Goal: Find specific page/section: Find specific page/section

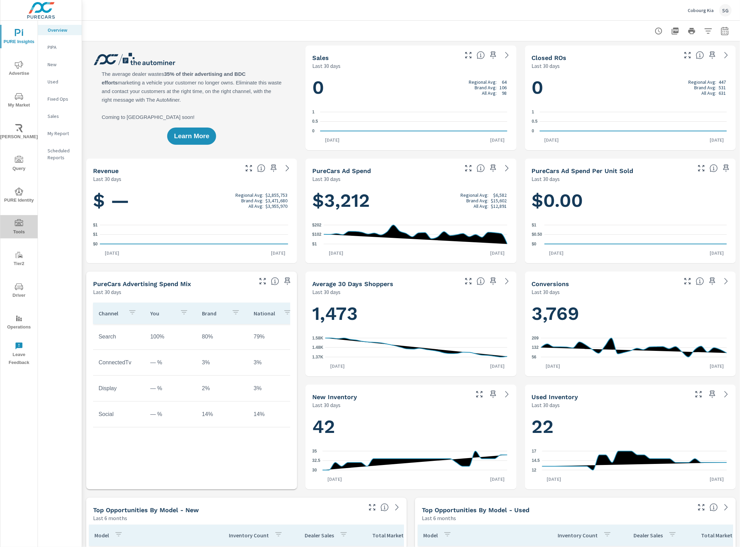
click at [24, 220] on span "Tools" at bounding box center [18, 227] width 33 height 17
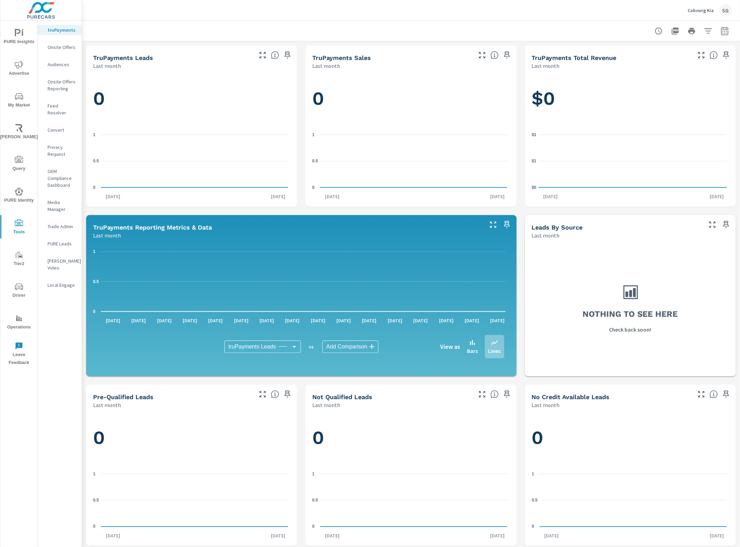
click at [62, 102] on p "Feed Resolver" at bounding box center [62, 109] width 29 height 14
